Goal: Task Accomplishment & Management: Manage account settings

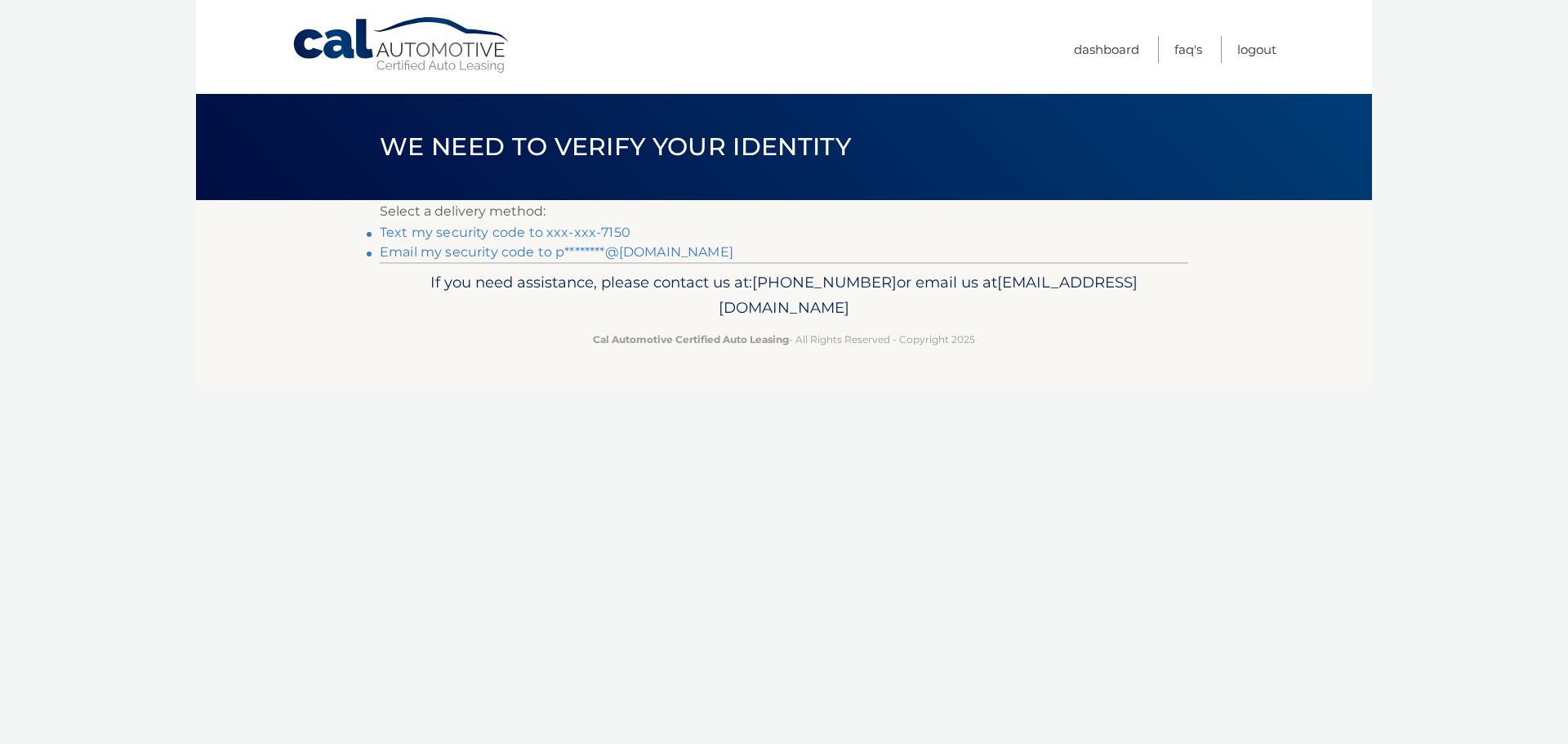
click at [514, 238] on link "Text my security code to xxx-xxx-7150" at bounding box center [505, 232] width 251 height 16
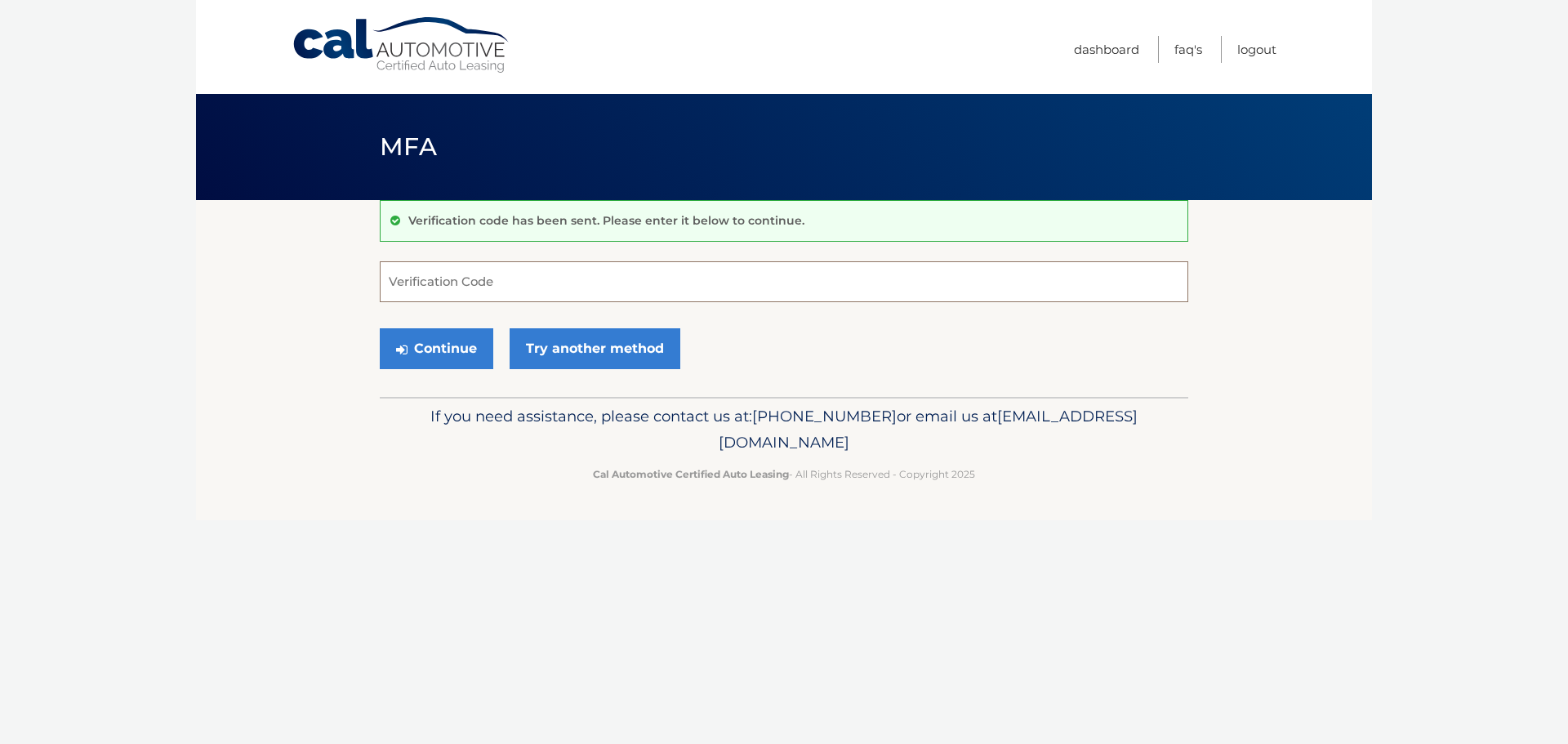
click at [423, 280] on input "Verification Code" at bounding box center [784, 282] width 808 height 41
type input "777314"
click at [468, 356] on button "Continue" at bounding box center [436, 349] width 114 height 41
